Goal: Submit feedback/report problem

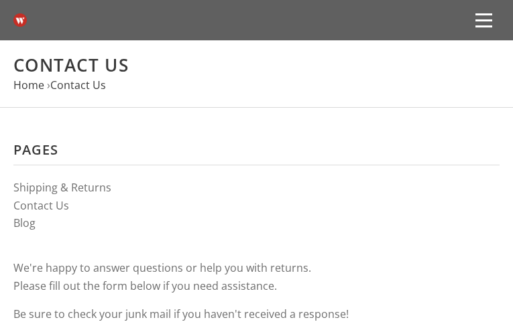
type input "iTFeKVJblXIt"
type input "[EMAIL_ADDRESS][DOMAIN_NAME]"
type input "OTwtiLtEEHcHCwY"
type input "5326304329"
type input "FbVIPzBArGluaZ"
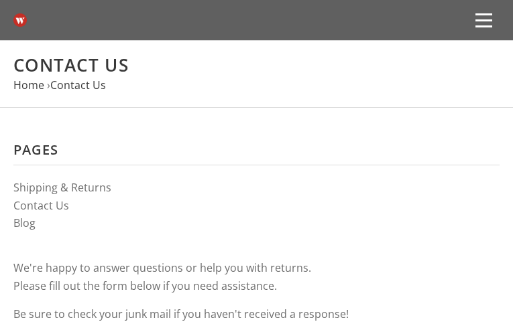
type input "xnspfYjrQby"
type input "YePmPMtHmrHV"
type input "[EMAIL_ADDRESS][DOMAIN_NAME]"
type input "RmpySgrDJpG"
type input "8892669709"
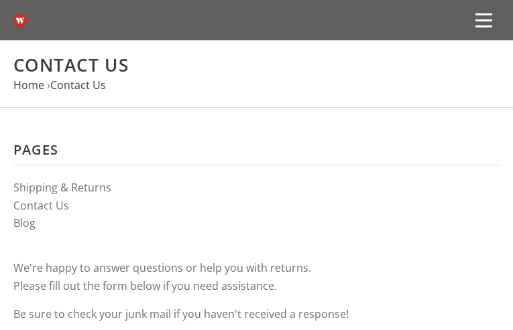
type input "otuHbbJIlYlVpZLf"
type input "DZoymzLClzruGc"
